Goal: Transaction & Acquisition: Purchase product/service

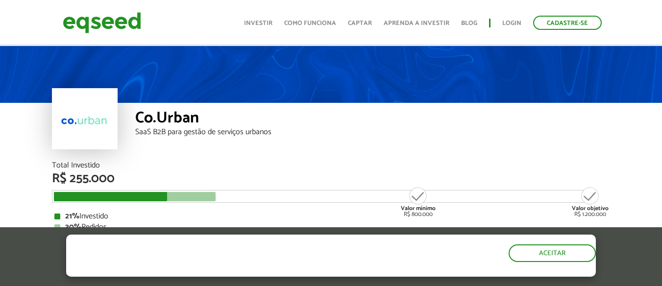
scroll to position [119, 0]
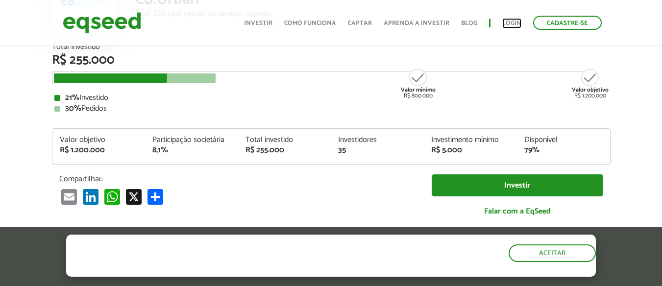
click at [515, 23] on link "Login" at bounding box center [511, 23] width 19 height 6
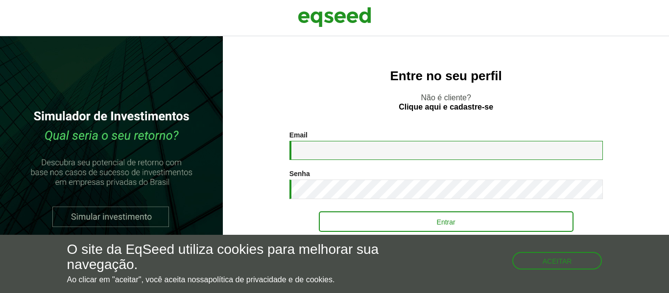
type input "**********"
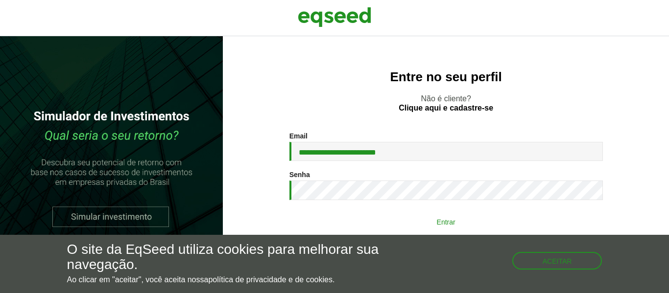
click at [414, 218] on button "Entrar" at bounding box center [446, 222] width 255 height 19
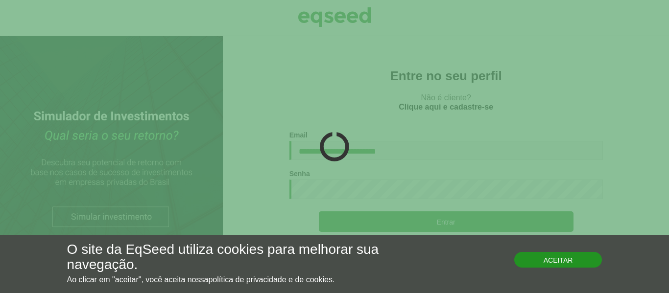
click at [557, 261] on button "Aceitar" at bounding box center [558, 260] width 88 height 16
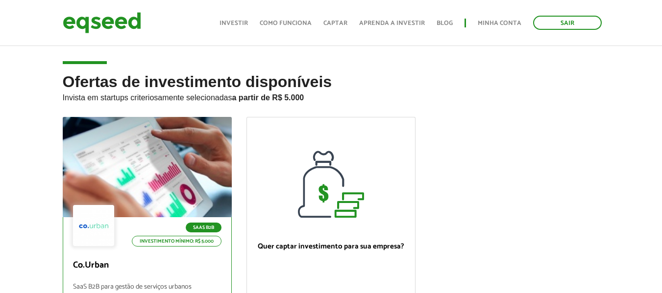
scroll to position [77, 0]
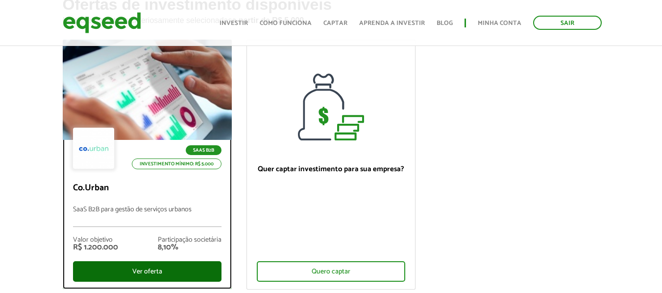
click at [159, 274] on div "Ver oferta" at bounding box center [147, 272] width 148 height 21
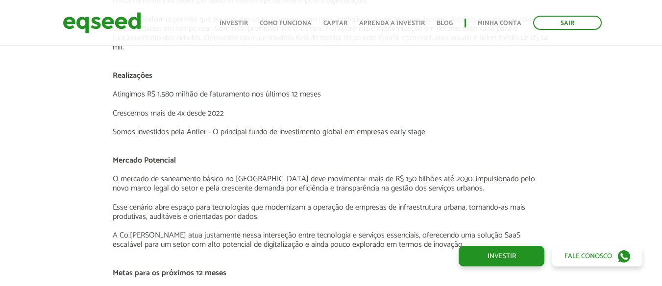
scroll to position [1410, 0]
click at [76, 213] on div "Novidades Análise da oferta Bate-papo sobre a oferta Depoimento Antler | Invest…" at bounding box center [331, 216] width 677 height 1836
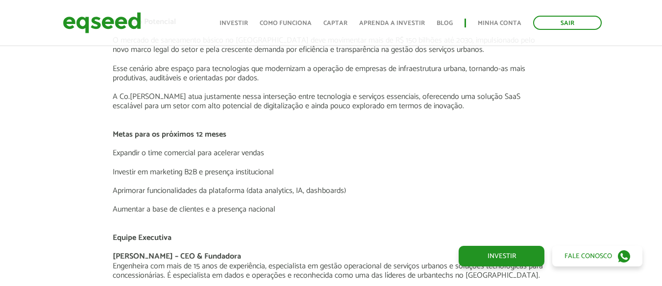
scroll to position [1548, 0]
